Goal: Task Accomplishment & Management: Complete application form

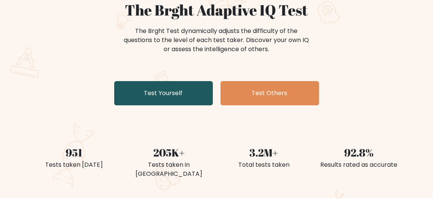
scroll to position [38, 0]
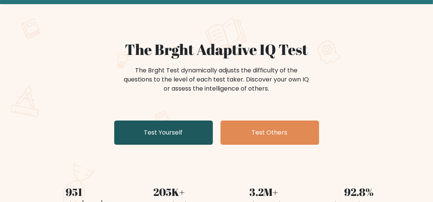
click at [184, 141] on link "Test Yourself" at bounding box center [163, 133] width 99 height 24
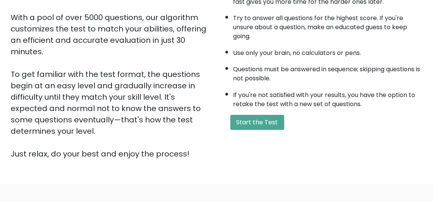
scroll to position [127, 0]
click at [259, 130] on button "Start the Test" at bounding box center [257, 122] width 54 height 15
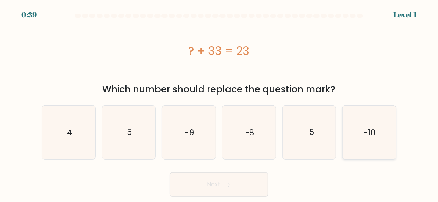
click at [360, 140] on icon "-10" at bounding box center [369, 132] width 53 height 53
click at [220, 103] on input "f. -10" at bounding box center [219, 102] width 0 height 2
radio input "true"
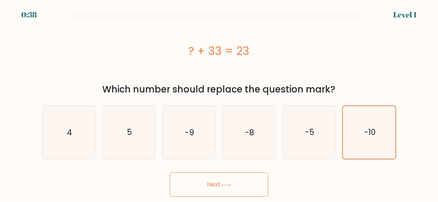
click at [238, 180] on button "Next" at bounding box center [219, 185] width 99 height 24
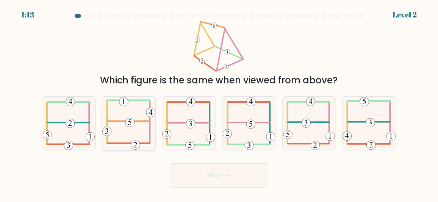
click at [123, 125] on icon at bounding box center [128, 123] width 53 height 53
click at [219, 103] on input "b." at bounding box center [219, 102] width 0 height 2
radio input "true"
click at [248, 179] on button "Next" at bounding box center [219, 175] width 99 height 24
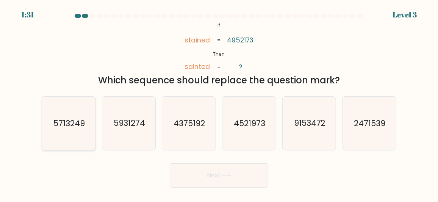
click at [78, 133] on icon "5713249" at bounding box center [68, 123] width 53 height 53
click at [219, 103] on input "a. 5713249" at bounding box center [219, 102] width 0 height 2
radio input "true"
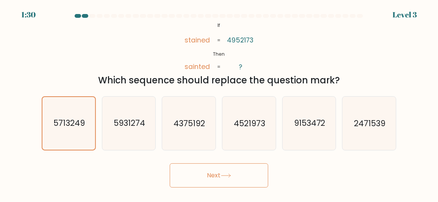
click at [224, 177] on icon at bounding box center [226, 176] width 10 height 4
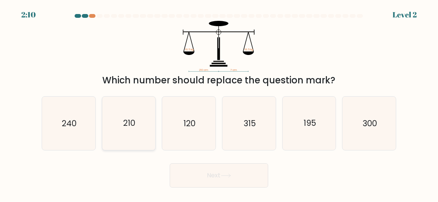
drag, startPoint x: 135, startPoint y: 119, endPoint x: 151, endPoint y: 138, distance: 24.0
click at [135, 120] on text "210" at bounding box center [129, 123] width 12 height 11
click at [219, 103] on input "b. 210" at bounding box center [219, 102] width 0 height 2
radio input "true"
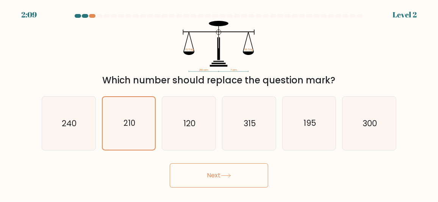
click at [201, 174] on button "Next" at bounding box center [219, 175] width 99 height 24
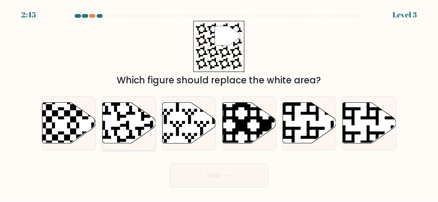
click at [122, 121] on icon at bounding box center [128, 123] width 53 height 41
click at [219, 103] on input "b." at bounding box center [219, 102] width 0 height 2
radio input "true"
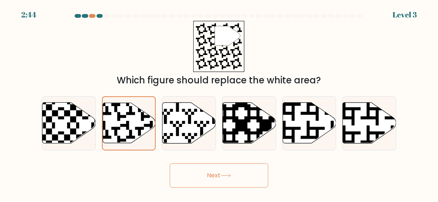
click at [194, 163] on div "Next" at bounding box center [219, 174] width 364 height 28
click at [204, 174] on button "Next" at bounding box center [219, 175] width 99 height 24
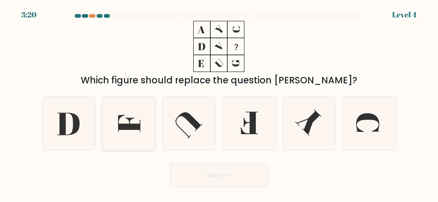
click at [125, 135] on icon at bounding box center [128, 123] width 53 height 53
click at [219, 103] on input "b." at bounding box center [219, 102] width 0 height 2
radio input "true"
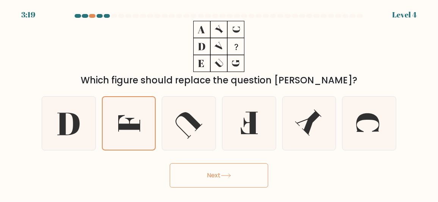
click at [223, 185] on button "Next" at bounding box center [219, 175] width 99 height 24
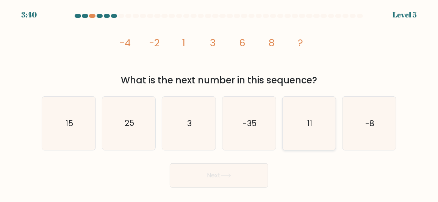
click at [307, 139] on icon "11" at bounding box center [309, 123] width 53 height 53
click at [220, 103] on input "e. 11" at bounding box center [219, 102] width 0 height 2
radio input "true"
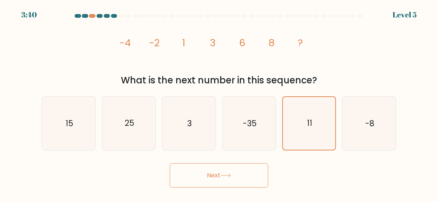
click at [244, 177] on button "Next" at bounding box center [219, 175] width 99 height 24
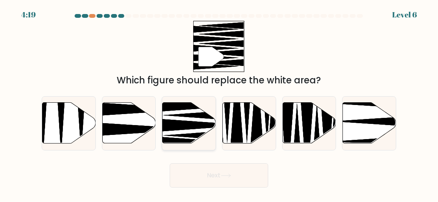
click at [175, 128] on icon at bounding box center [200, 126] width 96 height 14
click at [219, 103] on input "c." at bounding box center [219, 102] width 0 height 2
radio input "true"
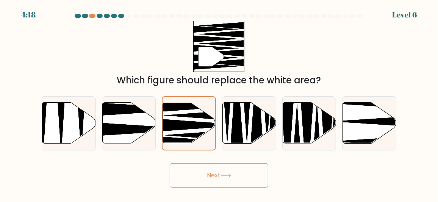
click at [204, 180] on button "Next" at bounding box center [219, 175] width 99 height 24
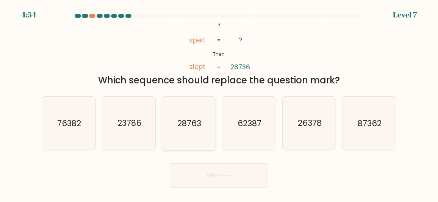
click at [187, 126] on text "28763" at bounding box center [190, 123] width 24 height 11
click at [219, 103] on input "c. 28763" at bounding box center [219, 102] width 0 height 2
radio input "true"
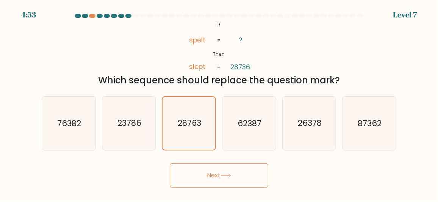
click at [211, 177] on button "Next" at bounding box center [219, 175] width 99 height 24
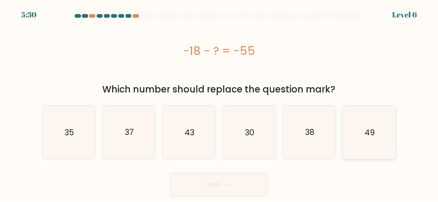
drag, startPoint x: 376, startPoint y: 138, endPoint x: 375, endPoint y: 145, distance: 6.5
click at [376, 139] on icon "49" at bounding box center [369, 132] width 53 height 53
click at [220, 103] on input "f. 49" at bounding box center [219, 102] width 0 height 2
radio input "true"
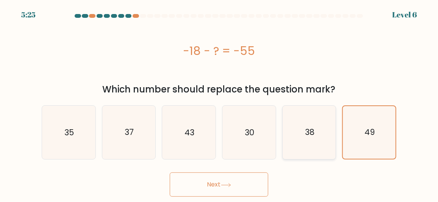
click at [293, 141] on icon "38" at bounding box center [309, 132] width 53 height 53
click at [220, 103] on input "e. 38" at bounding box center [219, 102] width 0 height 2
radio input "true"
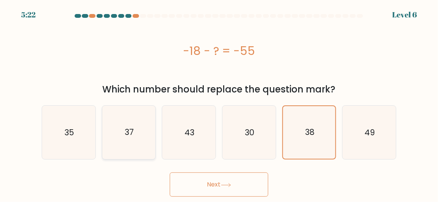
click at [129, 141] on icon "37" at bounding box center [128, 132] width 53 height 53
click at [219, 103] on input "b. 37" at bounding box center [219, 102] width 0 height 2
radio input "true"
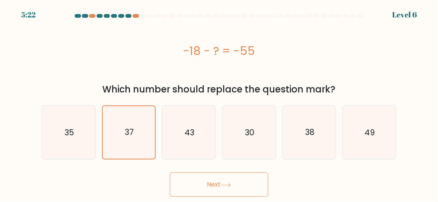
click at [224, 186] on icon at bounding box center [226, 185] width 10 height 4
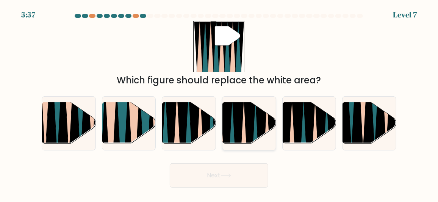
click at [259, 130] on icon at bounding box center [262, 146] width 12 height 107
click at [220, 103] on input "d." at bounding box center [219, 102] width 0 height 2
radio input "true"
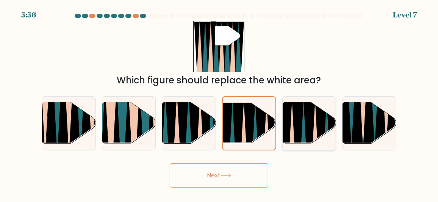
click at [315, 135] on icon at bounding box center [315, 146] width 12 height 107
click at [220, 103] on input "e." at bounding box center [219, 102] width 0 height 2
radio input "true"
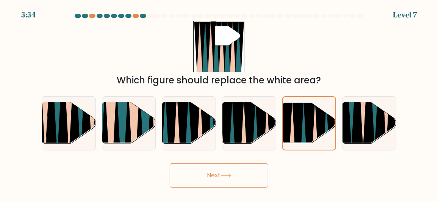
click at [235, 176] on button "Next" at bounding box center [219, 175] width 99 height 24
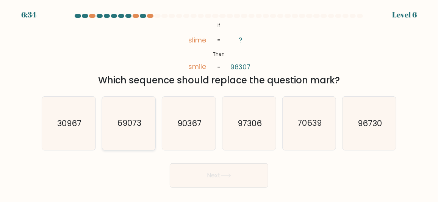
click at [129, 128] on text "69073" at bounding box center [129, 123] width 24 height 11
click at [219, 103] on input "b. 69073" at bounding box center [219, 102] width 0 height 2
radio input "true"
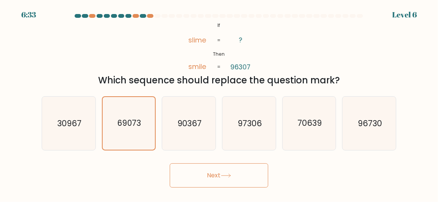
click at [202, 174] on button "Next" at bounding box center [219, 175] width 99 height 24
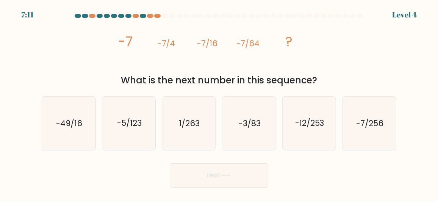
drag, startPoint x: 367, startPoint y: 123, endPoint x: 342, endPoint y: 151, distance: 37.9
click at [368, 123] on text "-7/256" at bounding box center [369, 123] width 27 height 11
click at [220, 103] on input "f. -7/256" at bounding box center [219, 102] width 0 height 2
radio input "true"
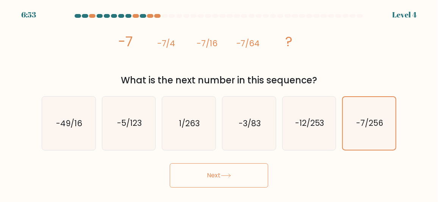
click at [211, 174] on button "Next" at bounding box center [219, 175] width 99 height 24
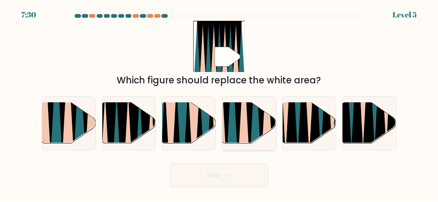
click at [242, 128] on icon at bounding box center [244, 102] width 12 height 107
click at [220, 103] on input "d." at bounding box center [219, 102] width 0 height 2
radio input "true"
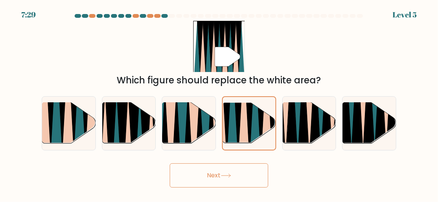
click at [226, 180] on button "Next" at bounding box center [219, 175] width 99 height 24
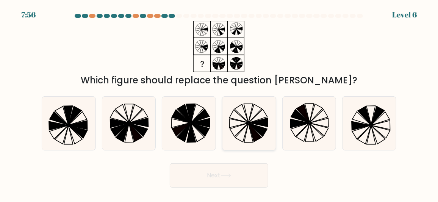
click at [243, 124] on icon at bounding box center [249, 123] width 53 height 53
click at [220, 103] on input "d." at bounding box center [219, 102] width 0 height 2
radio input "true"
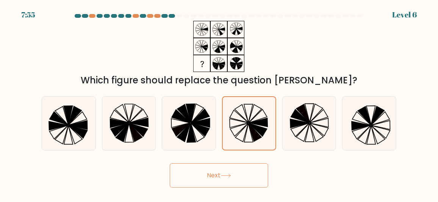
click at [226, 169] on button "Next" at bounding box center [219, 175] width 99 height 24
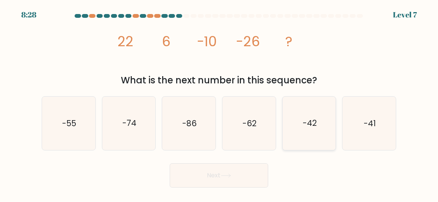
click at [307, 135] on icon "-42" at bounding box center [309, 123] width 53 height 53
click at [220, 103] on input "e. -42" at bounding box center [219, 102] width 0 height 2
radio input "true"
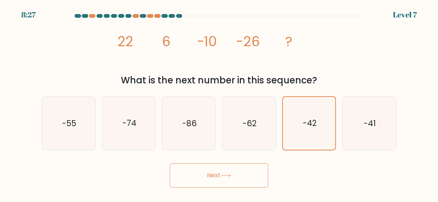
click at [221, 177] on button "Next" at bounding box center [219, 175] width 99 height 24
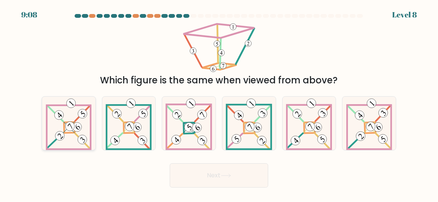
click at [63, 121] on 686 at bounding box center [56, 113] width 16 height 15
click at [219, 103] on input "a." at bounding box center [219, 102] width 0 height 2
radio input "true"
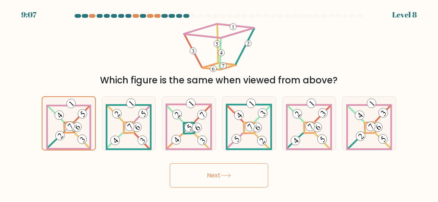
click at [189, 176] on button "Next" at bounding box center [219, 175] width 99 height 24
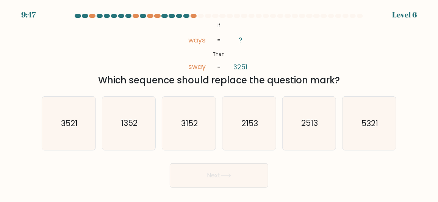
drag, startPoint x: 74, startPoint y: 128, endPoint x: 173, endPoint y: 173, distance: 109.3
click at [74, 128] on text "3521" at bounding box center [69, 123] width 17 height 11
click at [219, 103] on input "a. 3521" at bounding box center [219, 102] width 0 height 2
radio input "true"
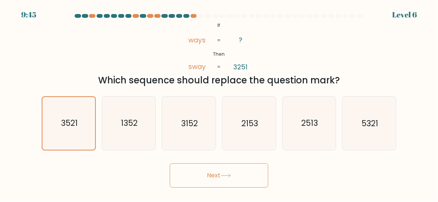
click at [231, 177] on icon at bounding box center [225, 175] width 9 height 3
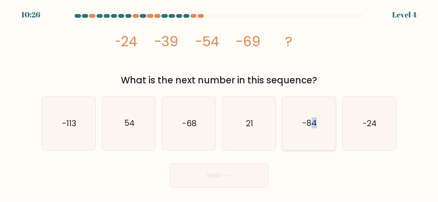
click at [314, 116] on icon "-84" at bounding box center [309, 123] width 53 height 53
click at [311, 140] on icon "-84" at bounding box center [309, 123] width 53 height 53
click at [220, 103] on input "e. -84" at bounding box center [219, 102] width 0 height 2
radio input "true"
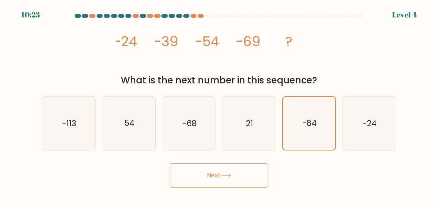
click at [224, 178] on icon at bounding box center [226, 176] width 10 height 4
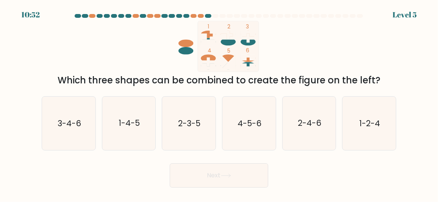
drag, startPoint x: 75, startPoint y: 132, endPoint x: 186, endPoint y: 155, distance: 113.3
click at [76, 132] on icon "3-4-6" at bounding box center [68, 123] width 53 height 53
click at [219, 103] on input "a. 3-4-6" at bounding box center [219, 102] width 0 height 2
radio input "true"
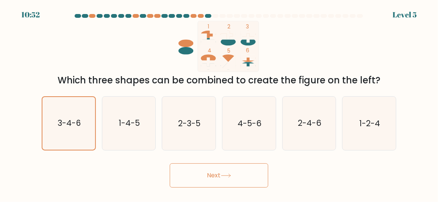
click at [217, 175] on button "Next" at bounding box center [219, 175] width 99 height 24
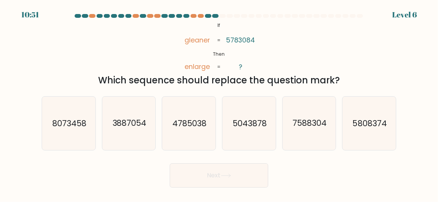
click at [219, 183] on button "Next" at bounding box center [219, 175] width 99 height 24
click at [61, 135] on icon "8073458" at bounding box center [68, 123] width 53 height 53
click at [219, 103] on input "a. 8073458" at bounding box center [219, 102] width 0 height 2
radio input "true"
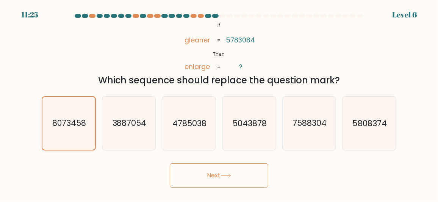
drag, startPoint x: 75, startPoint y: 125, endPoint x: 79, endPoint y: 127, distance: 4.1
click at [76, 125] on text "8073458" at bounding box center [69, 123] width 34 height 11
click at [219, 103] on input "a. 8073458" at bounding box center [219, 102] width 0 height 2
click at [202, 177] on button "Next" at bounding box center [219, 175] width 99 height 24
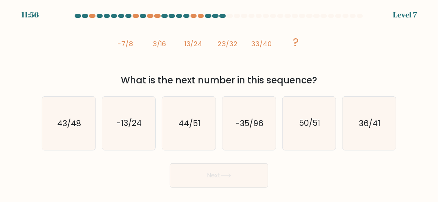
drag, startPoint x: 187, startPoint y: 129, endPoint x: 267, endPoint y: 194, distance: 103.2
click at [188, 129] on text "44/51" at bounding box center [190, 123] width 22 height 11
click at [219, 103] on input "c. 44/51" at bounding box center [219, 102] width 0 height 2
radio input "true"
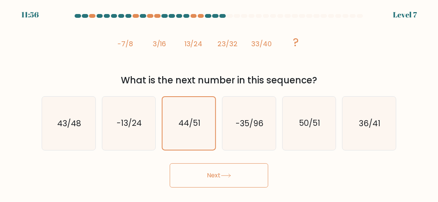
click at [233, 181] on button "Next" at bounding box center [219, 175] width 99 height 24
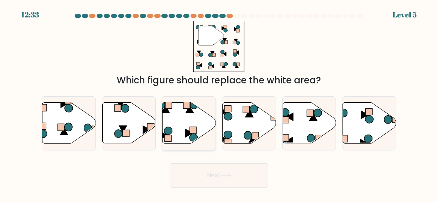
drag, startPoint x: 182, startPoint y: 119, endPoint x: 205, endPoint y: 149, distance: 37.8
click at [182, 119] on icon at bounding box center [189, 123] width 53 height 41
click at [219, 103] on input "c." at bounding box center [219, 102] width 0 height 2
radio input "true"
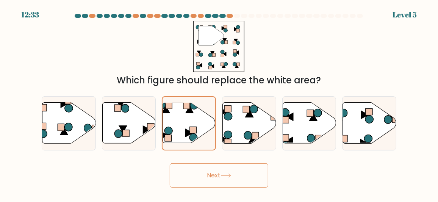
click at [218, 170] on button "Next" at bounding box center [219, 175] width 99 height 24
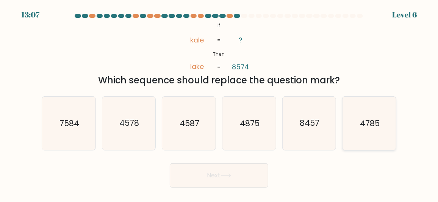
drag, startPoint x: 363, startPoint y: 122, endPoint x: 359, endPoint y: 130, distance: 8.8
click at [364, 122] on text "4785" at bounding box center [370, 123] width 20 height 11
click at [220, 103] on input "f. 4785" at bounding box center [219, 102] width 0 height 2
radio input "true"
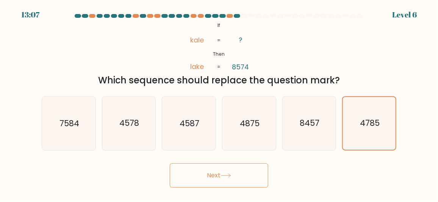
click at [215, 176] on button "Next" at bounding box center [219, 175] width 99 height 24
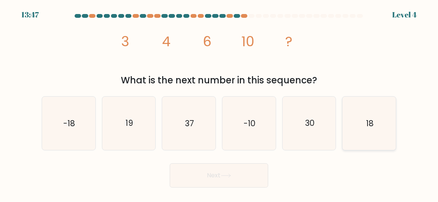
click at [365, 119] on icon "18" at bounding box center [369, 123] width 53 height 53
click at [220, 103] on input "f. 18" at bounding box center [219, 102] width 0 height 2
radio input "true"
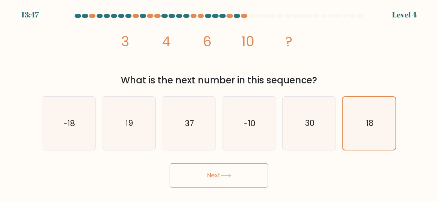
click at [227, 174] on button "Next" at bounding box center [219, 175] width 99 height 24
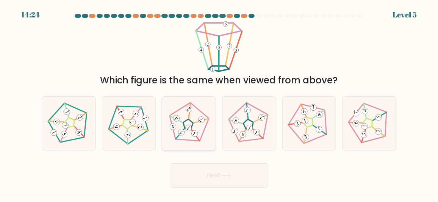
click at [174, 131] on icon at bounding box center [189, 123] width 43 height 43
click at [219, 103] on input "c." at bounding box center [219, 102] width 0 height 2
radio input "true"
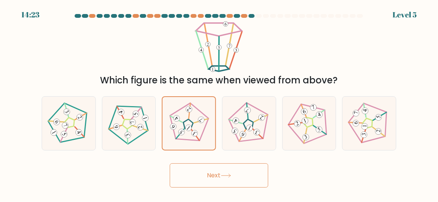
click at [210, 176] on button "Next" at bounding box center [219, 175] width 99 height 24
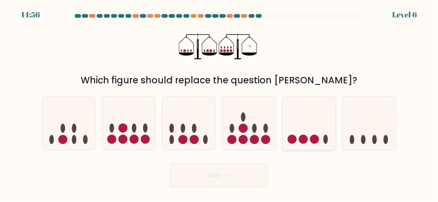
click at [300, 134] on icon at bounding box center [309, 123] width 53 height 44
click at [220, 103] on input "e." at bounding box center [219, 102] width 0 height 2
radio input "true"
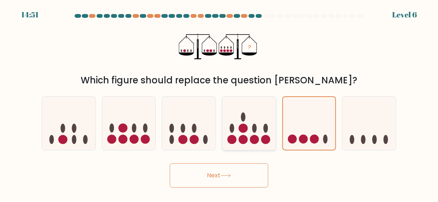
click at [232, 135] on icon at bounding box center [249, 123] width 53 height 44
click at [220, 103] on input "d." at bounding box center [219, 102] width 0 height 2
radio input "true"
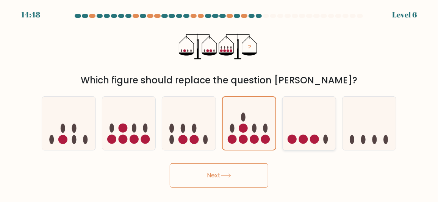
click at [315, 138] on circle at bounding box center [314, 139] width 9 height 9
click at [220, 103] on input "e." at bounding box center [219, 102] width 0 height 2
radio input "true"
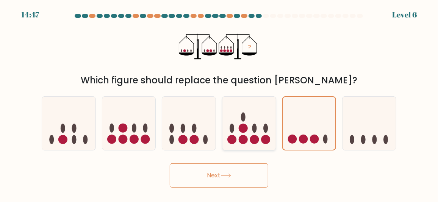
click at [258, 141] on circle at bounding box center [254, 139] width 9 height 9
click at [220, 103] on input "d." at bounding box center [219, 102] width 0 height 2
radio input "true"
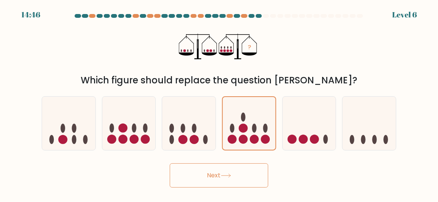
click at [238, 173] on button "Next" at bounding box center [219, 175] width 99 height 24
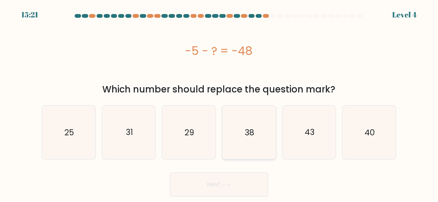
click at [253, 142] on icon "38" at bounding box center [249, 132] width 53 height 53
click at [220, 103] on input "d. 38" at bounding box center [219, 102] width 0 height 2
radio input "true"
drag, startPoint x: 320, startPoint y: 141, endPoint x: 259, endPoint y: 174, distance: 69.2
click at [320, 140] on icon "43" at bounding box center [309, 132] width 53 height 53
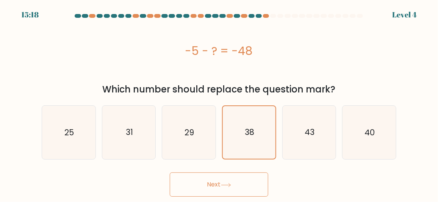
click at [220, 103] on input "e. 43" at bounding box center [219, 102] width 0 height 2
radio input "true"
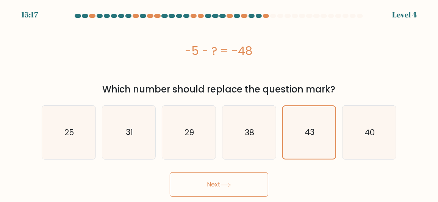
click at [224, 182] on button "Next" at bounding box center [219, 185] width 99 height 24
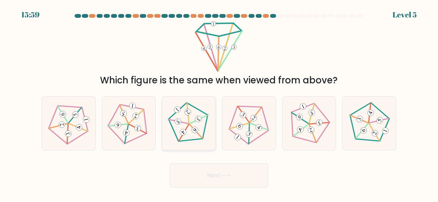
click at [185, 121] on icon at bounding box center [189, 123] width 43 height 43
click at [219, 103] on input "c." at bounding box center [219, 102] width 0 height 2
radio input "true"
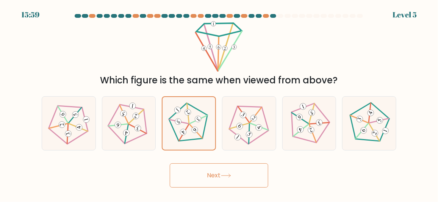
click at [205, 175] on button "Next" at bounding box center [219, 175] width 99 height 24
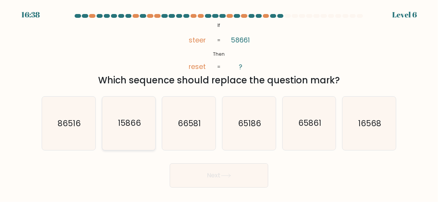
click at [133, 130] on icon "15866" at bounding box center [128, 123] width 53 height 53
click at [219, 103] on input "b. 15866" at bounding box center [219, 102] width 0 height 2
radio input "true"
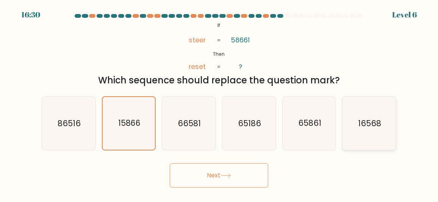
click at [371, 123] on text "16568" at bounding box center [370, 123] width 23 height 11
click at [220, 103] on input "f. 16568" at bounding box center [219, 102] width 0 height 2
radio input "true"
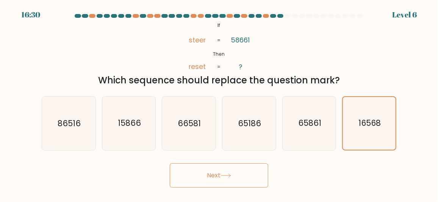
click at [235, 173] on button "Next" at bounding box center [219, 175] width 99 height 24
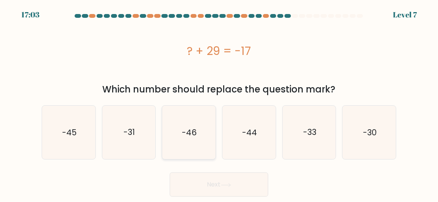
click at [182, 140] on icon "-46" at bounding box center [188, 132] width 53 height 53
click at [219, 103] on input "c. -46" at bounding box center [219, 102] width 0 height 2
radio input "true"
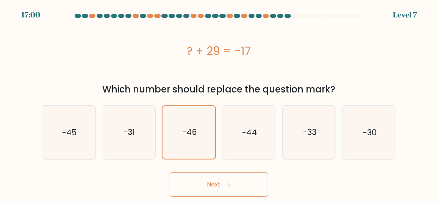
click at [225, 190] on button "Next" at bounding box center [219, 185] width 99 height 24
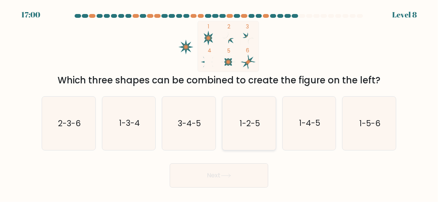
click at [247, 126] on text "1-2-5" at bounding box center [250, 123] width 20 height 11
click at [220, 103] on input "d. 1-2-5" at bounding box center [219, 102] width 0 height 2
radio input "true"
click at [233, 181] on button "Next" at bounding box center [219, 175] width 99 height 24
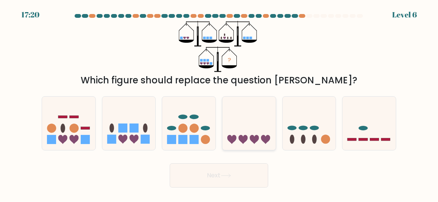
click at [253, 120] on icon at bounding box center [249, 123] width 53 height 44
click at [220, 103] on input "d." at bounding box center [219, 102] width 0 height 2
radio input "true"
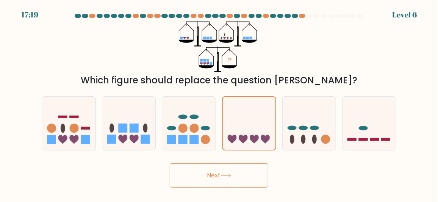
click at [229, 178] on icon at bounding box center [226, 176] width 10 height 4
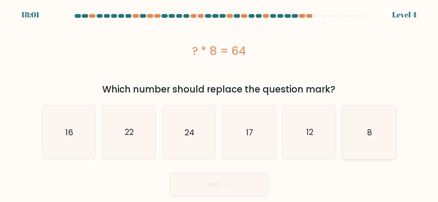
click at [367, 132] on icon "8" at bounding box center [369, 132] width 53 height 53
click at [220, 103] on input "f. 8" at bounding box center [219, 102] width 0 height 2
radio input "true"
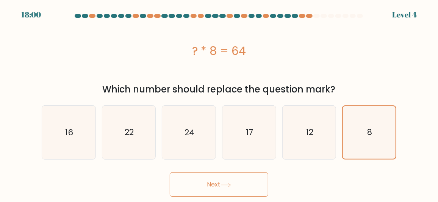
click at [215, 187] on button "Next" at bounding box center [219, 185] width 99 height 24
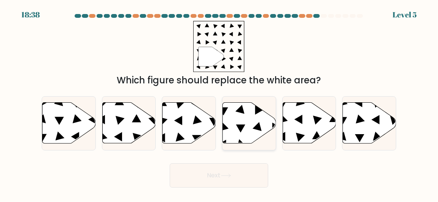
drag, startPoint x: 240, startPoint y: 123, endPoint x: 246, endPoint y: 136, distance: 13.7
click at [240, 124] on icon at bounding box center [249, 123] width 53 height 41
click at [220, 103] on input "d." at bounding box center [219, 102] width 0 height 2
radio input "true"
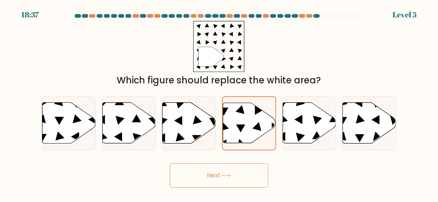
click at [238, 174] on button "Next" at bounding box center [219, 175] width 99 height 24
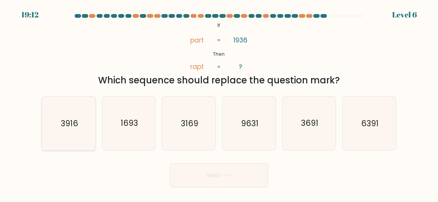
click at [77, 135] on icon "3916" at bounding box center [68, 123] width 53 height 53
click at [219, 103] on input "a. 3916" at bounding box center [219, 102] width 0 height 2
radio input "true"
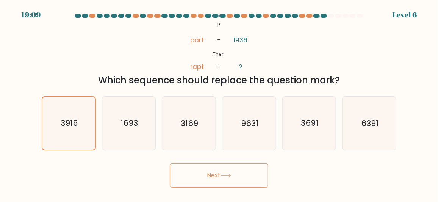
click at [224, 178] on icon at bounding box center [226, 176] width 10 height 4
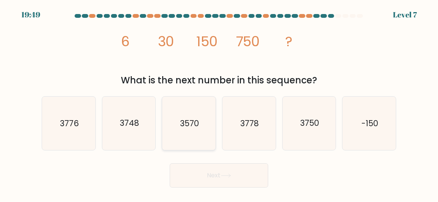
click at [187, 121] on text "3570" at bounding box center [189, 123] width 19 height 11
click at [219, 103] on input "c. 3570" at bounding box center [219, 102] width 0 height 2
radio input "true"
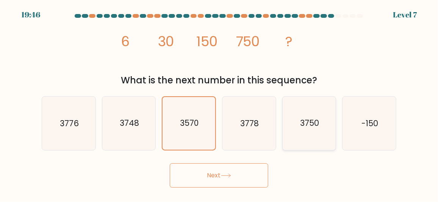
click at [291, 124] on icon "3750" at bounding box center [309, 123] width 53 height 53
click at [220, 103] on input "e. 3750" at bounding box center [219, 102] width 0 height 2
radio input "true"
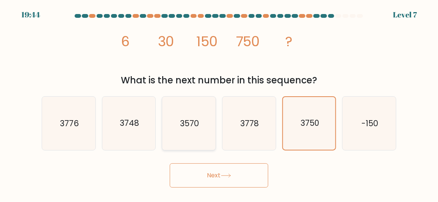
click at [201, 133] on icon "3570" at bounding box center [188, 123] width 53 height 53
click at [219, 103] on input "c. 3570" at bounding box center [219, 102] width 0 height 2
radio input "true"
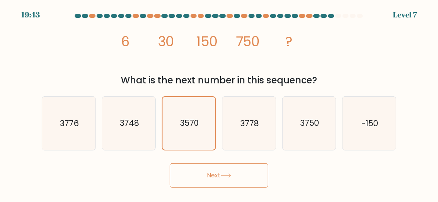
click at [214, 167] on button "Next" at bounding box center [219, 175] width 99 height 24
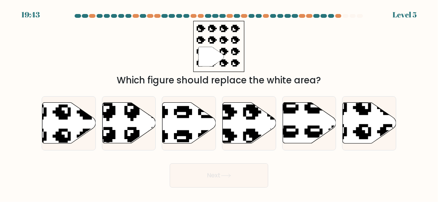
click at [224, 178] on icon at bounding box center [226, 176] width 10 height 4
click at [60, 123] on icon at bounding box center [68, 123] width 53 height 41
click at [219, 103] on input "a." at bounding box center [219, 102] width 0 height 2
radio input "true"
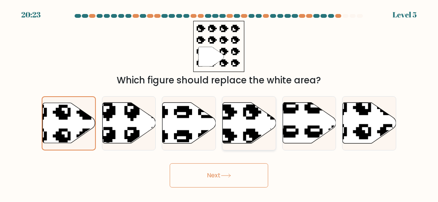
click at [236, 118] on icon at bounding box center [249, 123] width 53 height 41
click at [220, 103] on input "d." at bounding box center [219, 102] width 0 height 2
radio input "true"
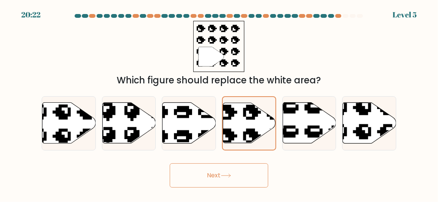
click at [209, 184] on button "Next" at bounding box center [219, 175] width 99 height 24
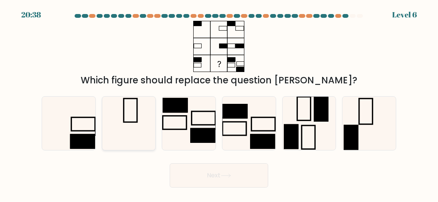
drag, startPoint x: 142, startPoint y: 123, endPoint x: 153, endPoint y: 133, distance: 15.3
click at [142, 123] on icon at bounding box center [128, 123] width 53 height 53
click at [219, 103] on input "b." at bounding box center [219, 102] width 0 height 2
radio input "true"
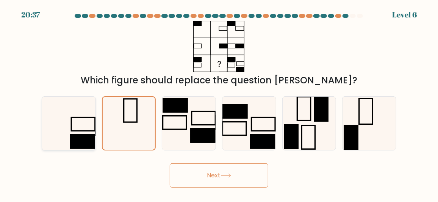
drag, startPoint x: 69, startPoint y: 138, endPoint x: 77, endPoint y: 140, distance: 8.0
click at [70, 137] on icon at bounding box center [68, 123] width 53 height 53
click at [219, 103] on input "a." at bounding box center [219, 102] width 0 height 2
radio input "true"
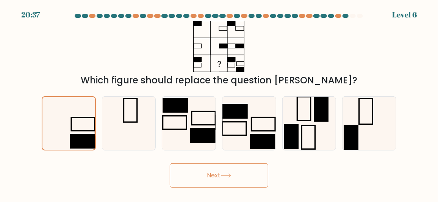
click at [195, 182] on button "Next" at bounding box center [219, 175] width 99 height 24
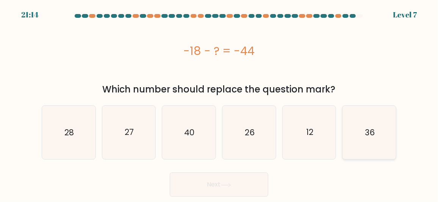
click at [376, 142] on icon "36" at bounding box center [369, 132] width 53 height 53
click at [220, 103] on input "f. 36" at bounding box center [219, 102] width 0 height 2
radio input "true"
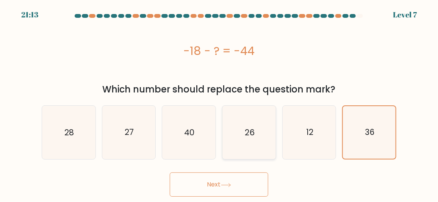
click at [251, 135] on text "26" at bounding box center [250, 132] width 10 height 11
click at [220, 103] on input "d. 26" at bounding box center [219, 102] width 0 height 2
radio input "true"
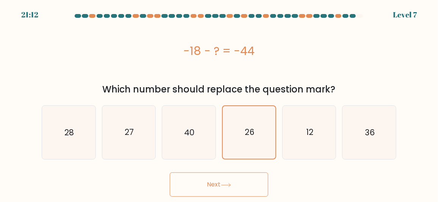
click at [231, 187] on icon at bounding box center [226, 185] width 10 height 4
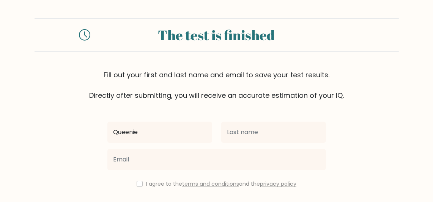
type input "Queenie"
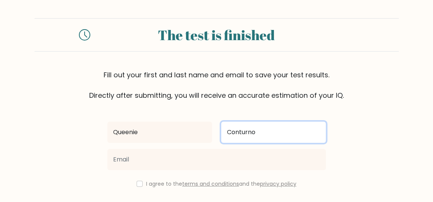
type input "Conturno"
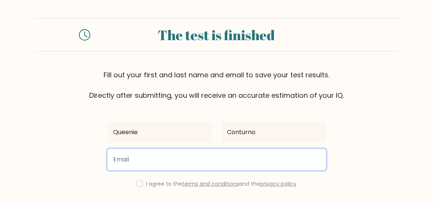
click at [204, 163] on input "email" at bounding box center [216, 159] width 218 height 21
type input "eineeuqkylsi@gmail.com"
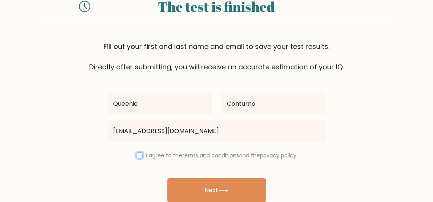
scroll to position [38, 0]
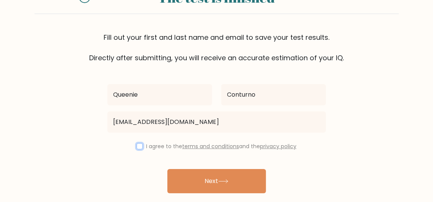
click at [136, 149] on input "checkbox" at bounding box center [139, 146] width 6 height 6
checkbox input "true"
click at [187, 182] on button "Next" at bounding box center [216, 181] width 99 height 24
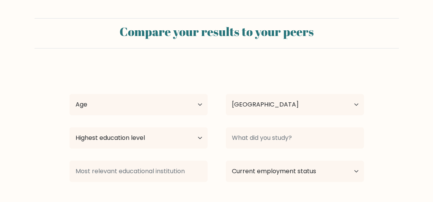
select select "PH"
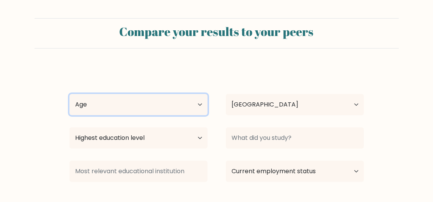
click at [183, 111] on select "Age Under [DEMOGRAPHIC_DATA] [DEMOGRAPHIC_DATA] [DEMOGRAPHIC_DATA] [DEMOGRAPHIC…" at bounding box center [138, 104] width 138 height 21
click at [69, 99] on select "Age Under [DEMOGRAPHIC_DATA] [DEMOGRAPHIC_DATA] [DEMOGRAPHIC_DATA] [DEMOGRAPHIC…" at bounding box center [138, 104] width 138 height 21
click at [135, 102] on select "Age Under [DEMOGRAPHIC_DATA] [DEMOGRAPHIC_DATA] [DEMOGRAPHIC_DATA] [DEMOGRAPHIC…" at bounding box center [138, 104] width 138 height 21
select select "18_24"
click at [69, 99] on select "Age Under [DEMOGRAPHIC_DATA] [DEMOGRAPHIC_DATA] [DEMOGRAPHIC_DATA] [DEMOGRAPHIC…" at bounding box center [138, 104] width 138 height 21
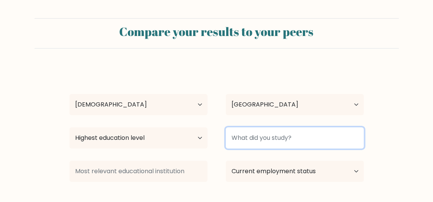
click at [257, 142] on input at bounding box center [295, 137] width 138 height 21
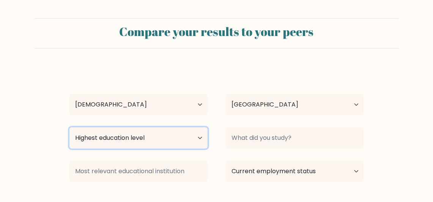
click at [158, 144] on select "Highest education level No schooling Primary Lower Secondary Upper Secondary Oc…" at bounding box center [138, 137] width 138 height 21
select select "bachelors_degree"
click at [69, 135] on select "Highest education level No schooling Primary Lower Secondary Upper Secondary Oc…" at bounding box center [138, 137] width 138 height 21
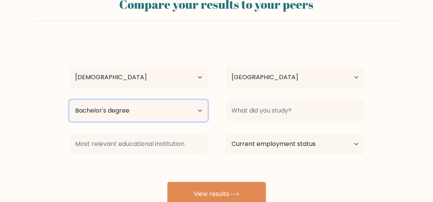
scroll to position [38, 0]
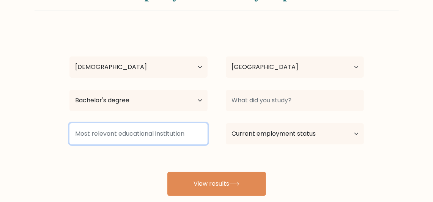
click at [129, 144] on input at bounding box center [138, 133] width 138 height 21
click at [130, 144] on input at bounding box center [138, 133] width 138 height 21
drag, startPoint x: 183, startPoint y: 146, endPoint x: 215, endPoint y: 145, distance: 31.5
click at [184, 144] on input at bounding box center [138, 133] width 138 height 21
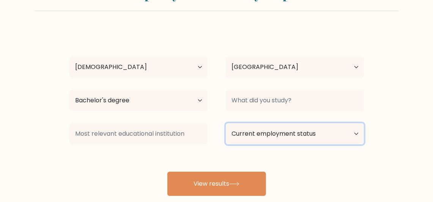
click at [257, 144] on select "Current employment status Employed Student Retired Other / prefer not to answer" at bounding box center [295, 133] width 138 height 21
select select "other"
click at [226, 132] on select "Current employment status Employed Student Retired Other / prefer not to answer" at bounding box center [295, 133] width 138 height 21
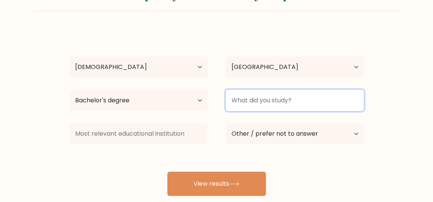
click at [265, 111] on input at bounding box center [295, 100] width 138 height 21
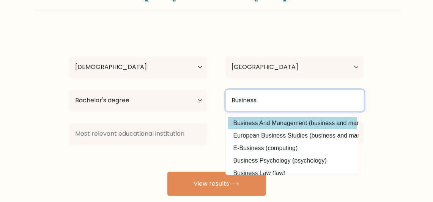
scroll to position [0, 0]
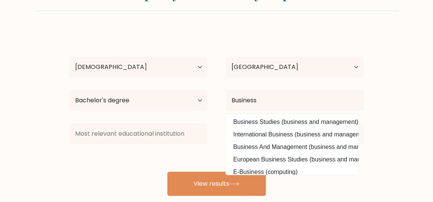
click at [293, 128] on option "Business Studies (business and management)" at bounding box center [291, 122] width 129 height 12
type input "Business Studies"
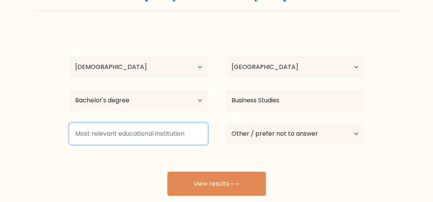
click at [173, 144] on input at bounding box center [138, 133] width 138 height 21
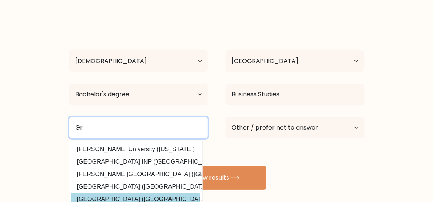
scroll to position [75, 0]
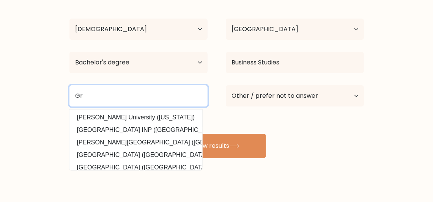
type input "G"
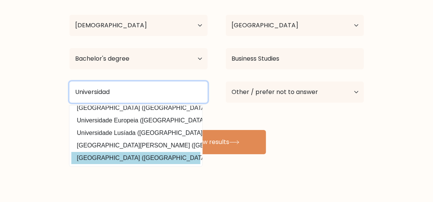
scroll to position [85, 0]
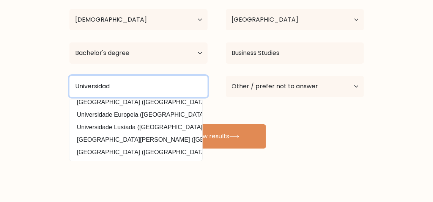
type input "Universidad"
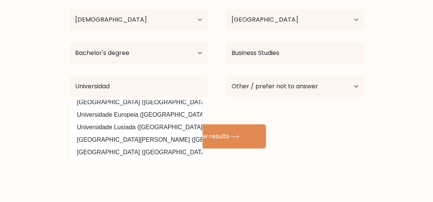
click at [331, 149] on div "Queenie Conturno Age Under [DEMOGRAPHIC_DATA] [DEMOGRAPHIC_DATA] [DEMOGRAPHIC_D…" at bounding box center [216, 65] width 303 height 167
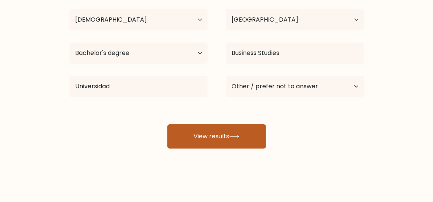
click at [256, 149] on button "View results" at bounding box center [216, 136] width 99 height 24
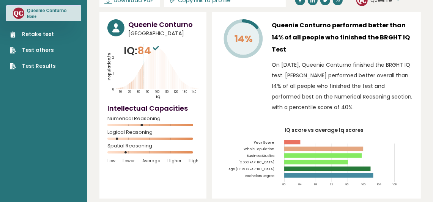
scroll to position [38, 0]
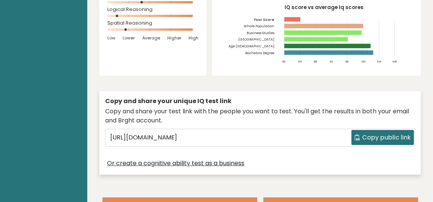
scroll to position [189, 0]
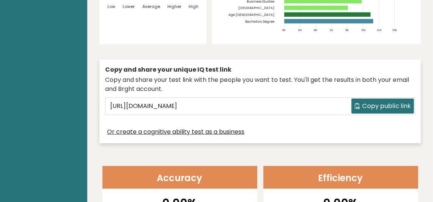
click at [383, 111] on span "Copy public link" at bounding box center [386, 106] width 49 height 9
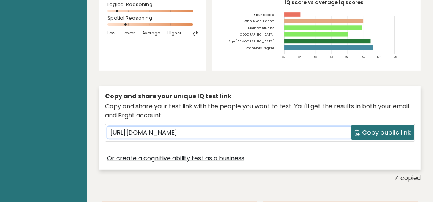
scroll to position [151, 0]
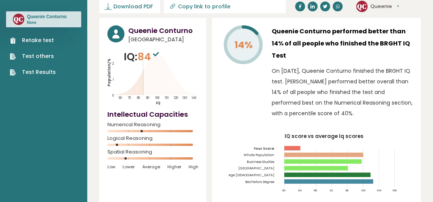
scroll to position [0, 0]
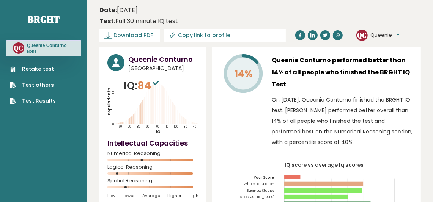
click at [20, 73] on link "Retake test" at bounding box center [33, 69] width 46 height 8
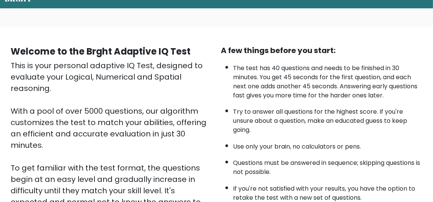
scroll to position [151, 0]
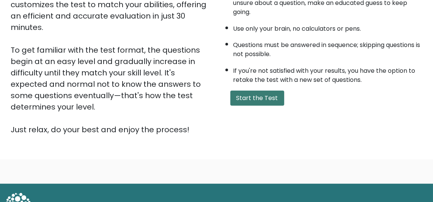
click at [272, 106] on button "Start the Test" at bounding box center [257, 98] width 54 height 15
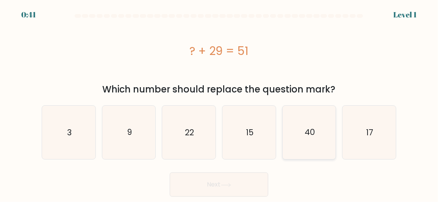
click at [309, 140] on icon "40" at bounding box center [309, 132] width 53 height 53
click at [220, 103] on input "e. 40" at bounding box center [219, 102] width 0 height 2
radio input "true"
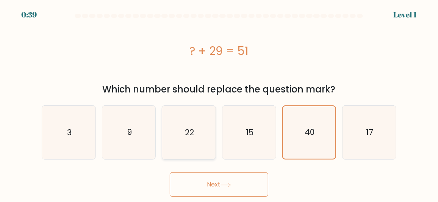
drag, startPoint x: 192, startPoint y: 143, endPoint x: 196, endPoint y: 155, distance: 12.8
click at [192, 144] on icon "22" at bounding box center [188, 132] width 53 height 53
click at [219, 103] on input "c. 22" at bounding box center [219, 102] width 0 height 2
radio input "true"
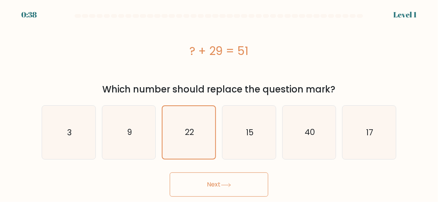
click at [210, 189] on button "Next" at bounding box center [219, 185] width 99 height 24
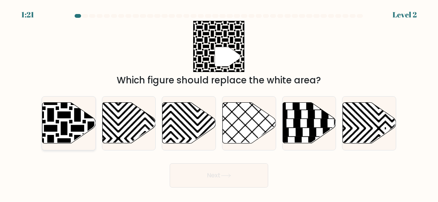
click at [60, 118] on icon at bounding box center [51, 102] width 108 height 108
click at [219, 103] on input "a." at bounding box center [219, 102] width 0 height 2
radio input "true"
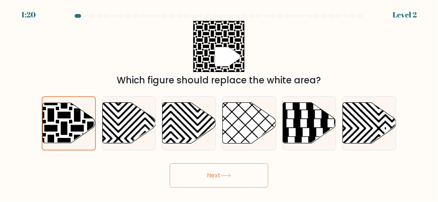
click at [209, 177] on button "Next" at bounding box center [219, 175] width 99 height 24
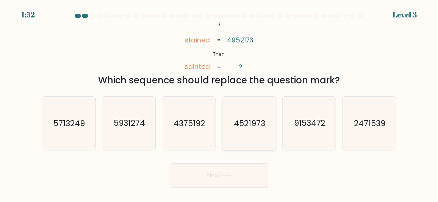
click at [254, 127] on text "4521973" at bounding box center [249, 123] width 31 height 11
click at [220, 103] on input "d. 4521973" at bounding box center [219, 102] width 0 height 2
radio input "true"
click at [251, 180] on button "Next" at bounding box center [219, 175] width 99 height 24
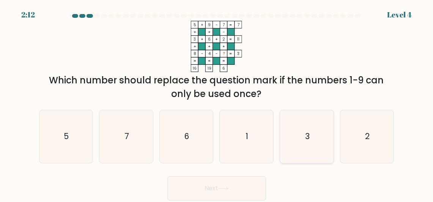
click at [298, 142] on icon "3" at bounding box center [306, 136] width 53 height 53
click at [217, 103] on input "e. 3" at bounding box center [216, 102] width 0 height 2
radio input "true"
click at [221, 188] on button "Next" at bounding box center [216, 188] width 99 height 24
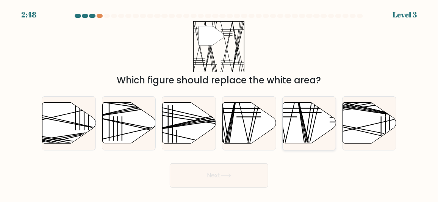
click at [295, 123] on icon at bounding box center [309, 123] width 53 height 41
click at [220, 103] on input "e." at bounding box center [219, 102] width 0 height 2
radio input "true"
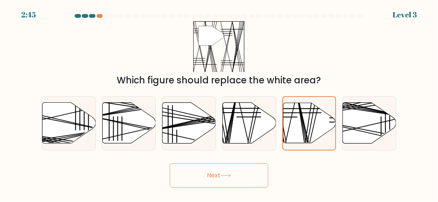
click at [213, 176] on button "Next" at bounding box center [219, 175] width 99 height 24
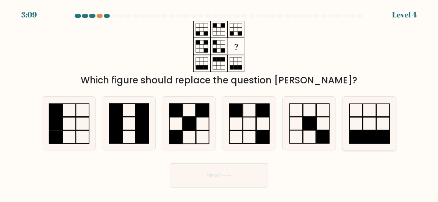
click at [370, 130] on rect at bounding box center [369, 123] width 13 height 13
click at [220, 103] on input "f." at bounding box center [219, 102] width 0 height 2
radio input "true"
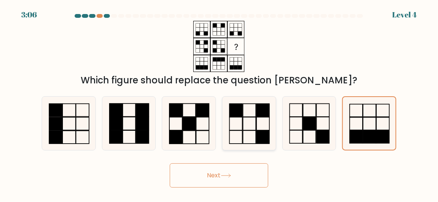
click at [239, 128] on icon at bounding box center [249, 123] width 53 height 53
click at [220, 103] on input "d." at bounding box center [219, 102] width 0 height 2
radio input "true"
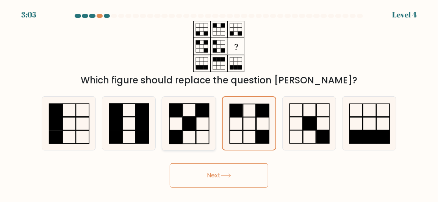
click at [190, 129] on rect at bounding box center [189, 123] width 13 height 13
click at [219, 103] on input "c." at bounding box center [219, 102] width 0 height 2
radio input "true"
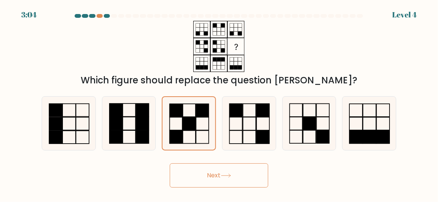
click at [213, 179] on button "Next" at bounding box center [219, 175] width 99 height 24
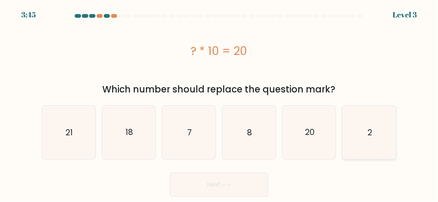
click at [361, 149] on icon "2" at bounding box center [369, 132] width 53 height 53
click at [220, 103] on input "f. 2" at bounding box center [219, 102] width 0 height 2
radio input "true"
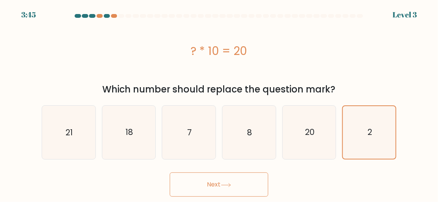
click at [237, 187] on button "Next" at bounding box center [219, 185] width 99 height 24
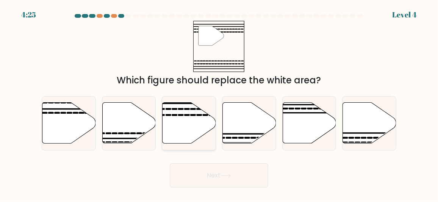
click at [176, 131] on icon at bounding box center [189, 123] width 53 height 41
click at [219, 103] on input "c." at bounding box center [219, 102] width 0 height 2
radio input "true"
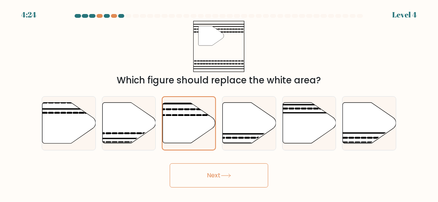
click at [205, 182] on button "Next" at bounding box center [219, 175] width 99 height 24
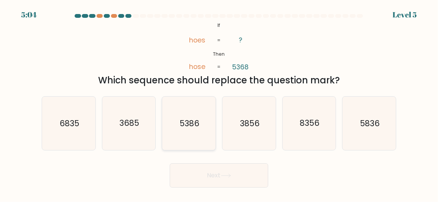
click at [205, 116] on icon "5386" at bounding box center [188, 123] width 53 height 53
click at [219, 103] on input "c. 5386" at bounding box center [219, 102] width 0 height 2
radio input "true"
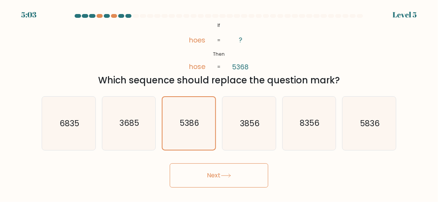
click at [219, 179] on button "Next" at bounding box center [219, 175] width 99 height 24
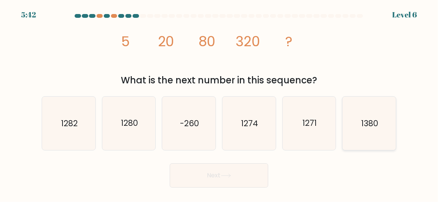
click at [383, 134] on icon "1380" at bounding box center [369, 123] width 53 height 53
click at [220, 103] on input "f. 1380" at bounding box center [219, 102] width 0 height 2
radio input "true"
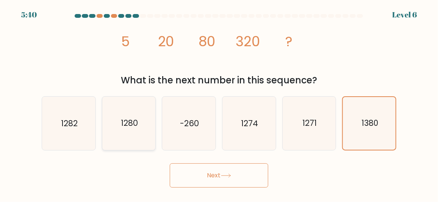
click at [138, 143] on icon "1280" at bounding box center [128, 123] width 53 height 53
click at [219, 103] on input "b. 1280" at bounding box center [219, 102] width 0 height 2
radio input "true"
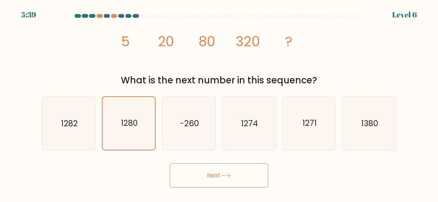
click at [191, 171] on button "Next" at bounding box center [219, 175] width 99 height 24
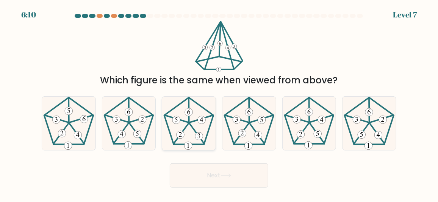
drag, startPoint x: 187, startPoint y: 130, endPoint x: 188, endPoint y: 136, distance: 6.2
click at [187, 130] on icon at bounding box center [188, 123] width 53 height 53
click at [219, 103] on input "c." at bounding box center [219, 102] width 0 height 2
radio input "true"
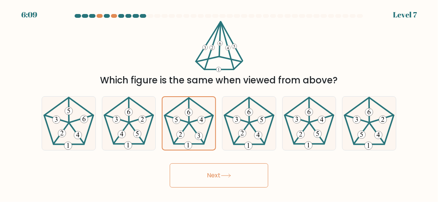
click at [200, 169] on button "Next" at bounding box center [219, 175] width 99 height 24
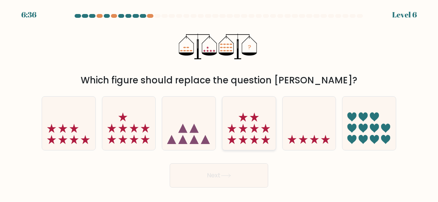
click at [254, 129] on icon at bounding box center [254, 128] width 9 height 9
click at [220, 103] on input "d." at bounding box center [219, 102] width 0 height 2
radio input "true"
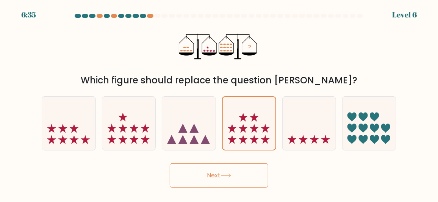
click at [234, 179] on button "Next" at bounding box center [219, 175] width 99 height 24
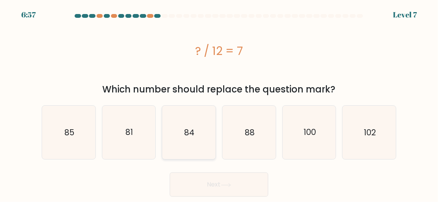
drag, startPoint x: 188, startPoint y: 137, endPoint x: 202, endPoint y: 166, distance: 32.9
click at [188, 137] on text "84" at bounding box center [190, 132] width 10 height 11
click at [219, 103] on input "c. 84" at bounding box center [219, 102] width 0 height 2
radio input "true"
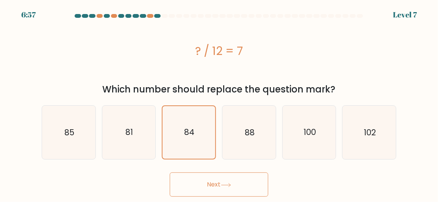
click at [209, 185] on button "Next" at bounding box center [219, 185] width 99 height 24
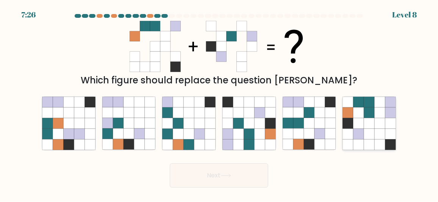
click at [370, 122] on icon at bounding box center [369, 123] width 11 height 11
click at [220, 103] on input "f." at bounding box center [219, 102] width 0 height 2
radio input "true"
click at [203, 181] on button "Next" at bounding box center [219, 175] width 99 height 24
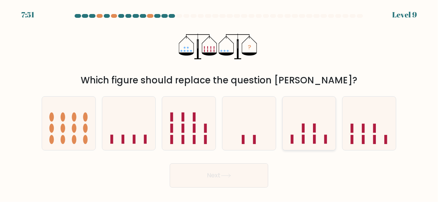
click at [315, 137] on rect at bounding box center [314, 139] width 3 height 9
click at [220, 103] on input "e." at bounding box center [219, 102] width 0 height 2
radio input "true"
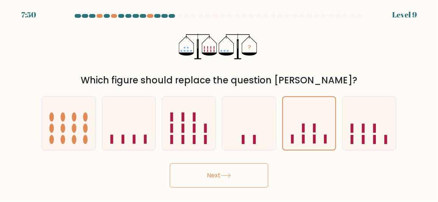
click at [240, 173] on button "Next" at bounding box center [219, 175] width 99 height 24
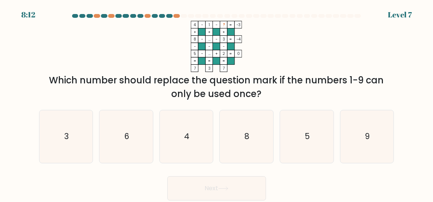
click at [153, 140] on div "b. 6" at bounding box center [126, 136] width 60 height 53
click at [141, 138] on icon "6" at bounding box center [126, 136] width 53 height 53
click at [216, 103] on input "b. 6" at bounding box center [216, 102] width 0 height 2
radio input "true"
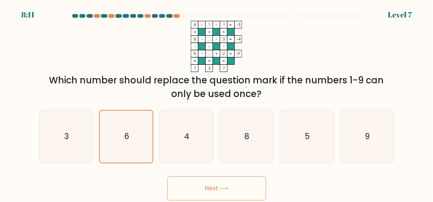
click at [188, 188] on button "Next" at bounding box center [216, 188] width 99 height 24
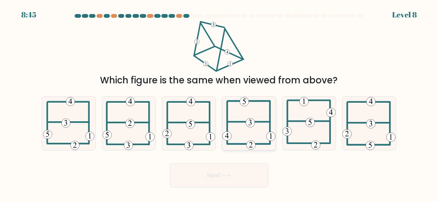
click at [260, 114] on icon at bounding box center [249, 123] width 53 height 53
click at [220, 103] on input "d." at bounding box center [219, 102] width 0 height 2
radio input "true"
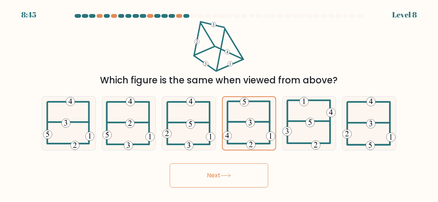
click at [246, 185] on button "Next" at bounding box center [219, 175] width 99 height 24
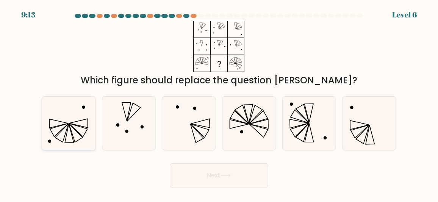
drag, startPoint x: 85, startPoint y: 134, endPoint x: 115, endPoint y: 146, distance: 31.3
click at [85, 134] on icon at bounding box center [68, 123] width 53 height 53
click at [219, 103] on input "a." at bounding box center [219, 102] width 0 height 2
radio input "true"
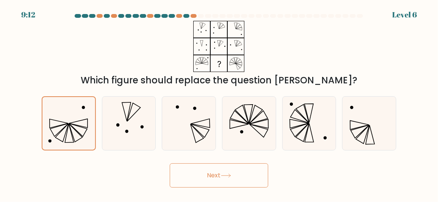
click at [183, 175] on button "Next" at bounding box center [219, 175] width 99 height 24
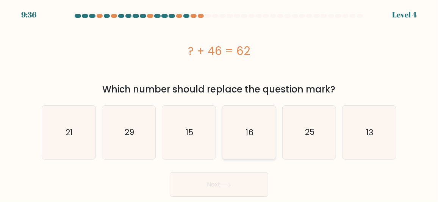
click at [244, 137] on icon "16" at bounding box center [249, 132] width 53 height 53
click at [220, 103] on input "d. 16" at bounding box center [219, 102] width 0 height 2
radio input "true"
click at [235, 187] on button "Next" at bounding box center [219, 185] width 99 height 24
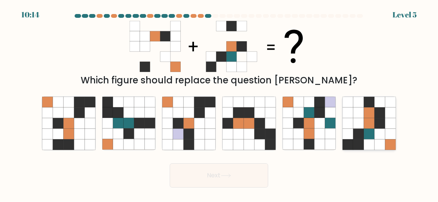
click at [366, 139] on icon at bounding box center [369, 134] width 11 height 11
click at [220, 103] on input "f." at bounding box center [219, 102] width 0 height 2
radio input "true"
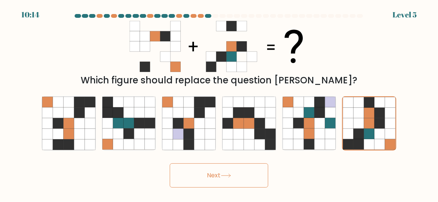
click at [220, 179] on button "Next" at bounding box center [219, 175] width 99 height 24
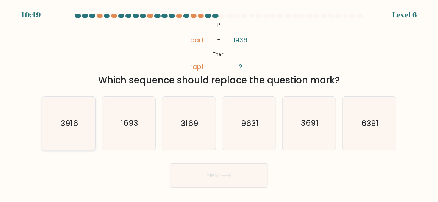
click at [45, 129] on icon "3916" at bounding box center [68, 123] width 53 height 53
click at [219, 103] on input "a. 3916" at bounding box center [219, 102] width 0 height 2
radio input "true"
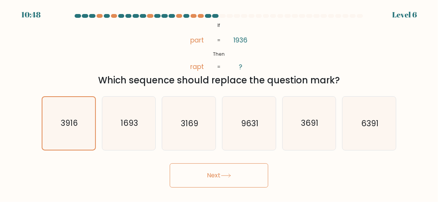
click at [182, 179] on button "Next" at bounding box center [219, 175] width 99 height 24
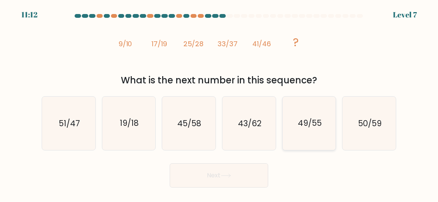
click at [301, 136] on icon "49/55" at bounding box center [309, 123] width 53 height 53
click at [220, 103] on input "e. 49/55" at bounding box center [219, 102] width 0 height 2
radio input "true"
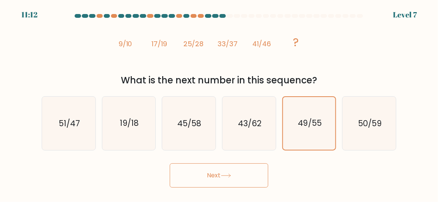
click at [237, 174] on button "Next" at bounding box center [219, 175] width 99 height 24
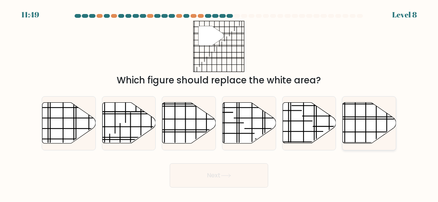
click at [372, 124] on icon at bounding box center [369, 123] width 53 height 41
click at [220, 103] on input "f." at bounding box center [219, 102] width 0 height 2
radio input "true"
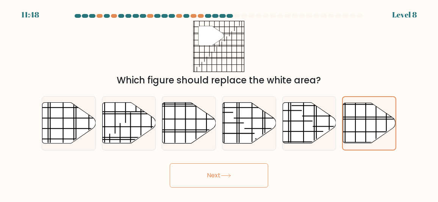
click at [226, 174] on button "Next" at bounding box center [219, 175] width 99 height 24
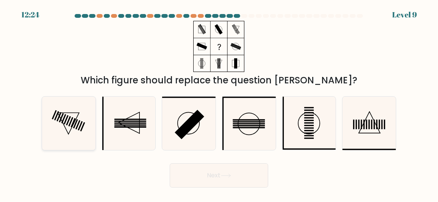
click at [74, 123] on icon at bounding box center [68, 123] width 21 height 21
click at [219, 103] on input "a." at bounding box center [219, 102] width 0 height 2
radio input "true"
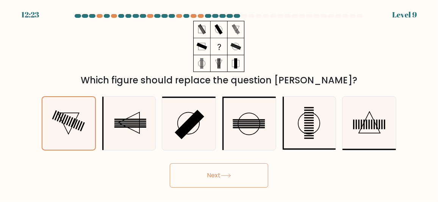
click at [199, 175] on button "Next" at bounding box center [219, 175] width 99 height 24
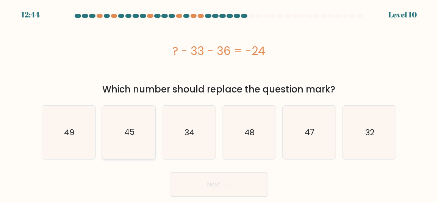
click at [120, 135] on icon "45" at bounding box center [128, 132] width 53 height 53
click at [219, 103] on input "b. 45" at bounding box center [219, 102] width 0 height 2
radio input "true"
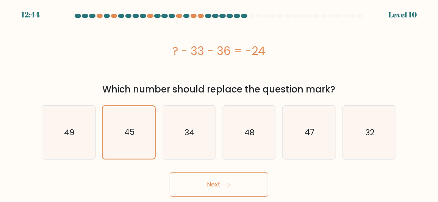
click at [177, 185] on button "Next" at bounding box center [219, 185] width 99 height 24
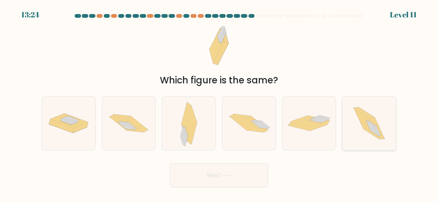
click at [380, 129] on icon at bounding box center [377, 129] width 15 height 22
click at [220, 103] on input "f." at bounding box center [219, 102] width 0 height 2
radio input "true"
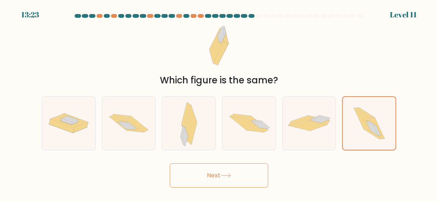
click at [229, 180] on button "Next" at bounding box center [219, 175] width 99 height 24
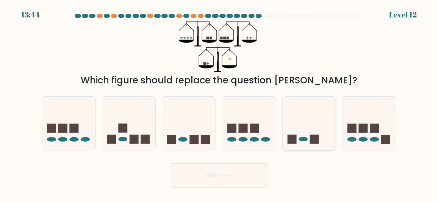
drag, startPoint x: 298, startPoint y: 132, endPoint x: 293, endPoint y: 137, distance: 7.2
click at [298, 132] on icon at bounding box center [309, 123] width 53 height 44
click at [220, 103] on input "e." at bounding box center [219, 102] width 0 height 2
radio input "true"
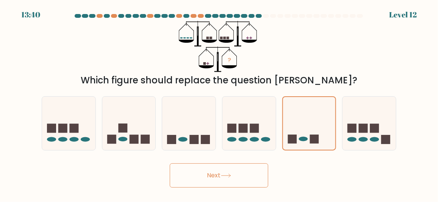
click at [215, 179] on button "Next" at bounding box center [219, 175] width 99 height 24
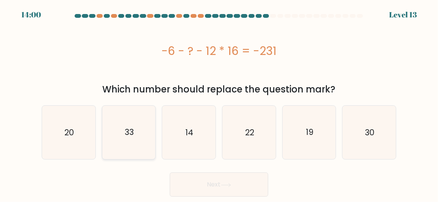
click at [128, 136] on text "33" at bounding box center [129, 132] width 9 height 11
click at [219, 103] on input "b. 33" at bounding box center [219, 102] width 0 height 2
radio input "true"
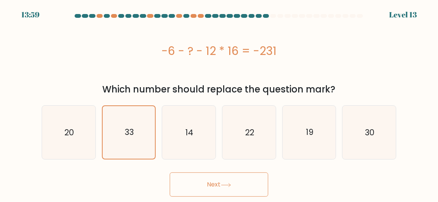
click at [176, 180] on button "Next" at bounding box center [219, 185] width 99 height 24
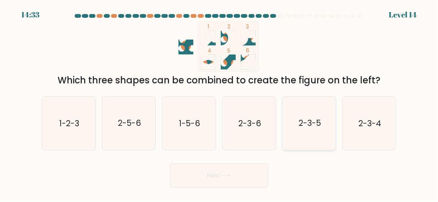
click at [314, 121] on text "2-3-5" at bounding box center [310, 123] width 22 height 11
click at [220, 103] on input "e. 2-3-5" at bounding box center [219, 102] width 0 height 2
radio input "true"
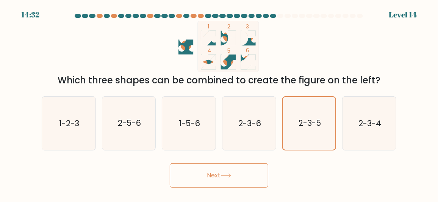
click at [242, 174] on button "Next" at bounding box center [219, 175] width 99 height 24
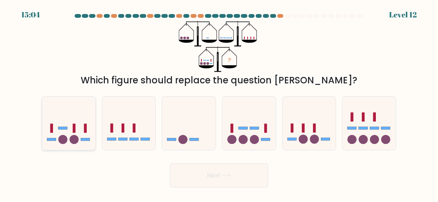
click at [68, 139] on icon at bounding box center [68, 123] width 53 height 44
click at [219, 103] on input "a." at bounding box center [219, 102] width 0 height 2
radio input "true"
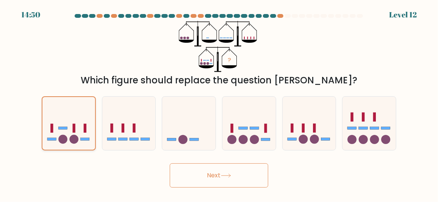
click at [65, 129] on rect at bounding box center [62, 128] width 9 height 3
click at [219, 103] on input "a." at bounding box center [219, 102] width 0 height 2
click at [223, 174] on button "Next" at bounding box center [219, 175] width 99 height 24
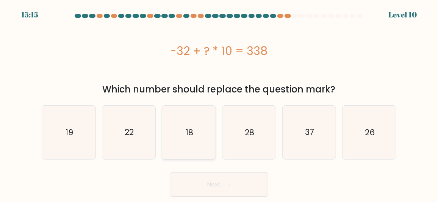
click at [189, 130] on text "18" at bounding box center [190, 132] width 8 height 11
click at [219, 103] on input "c. 18" at bounding box center [219, 102] width 0 height 2
radio input "true"
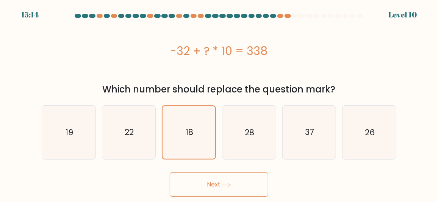
click at [204, 181] on button "Next" at bounding box center [219, 185] width 99 height 24
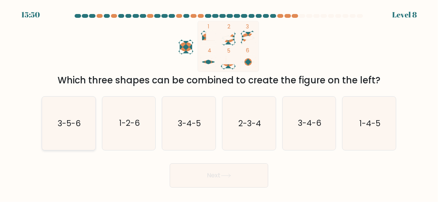
click at [68, 129] on text "3-5-6" at bounding box center [69, 123] width 23 height 11
click at [219, 103] on input "a. 3-5-6" at bounding box center [219, 102] width 0 height 2
radio input "true"
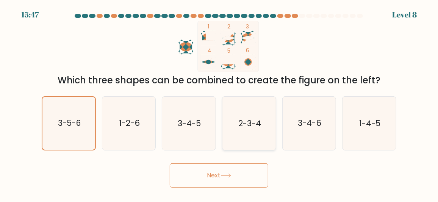
click at [254, 136] on icon "2-3-4" at bounding box center [249, 123] width 53 height 53
click at [220, 103] on input "d. 2-3-4" at bounding box center [219, 102] width 0 height 2
radio input "true"
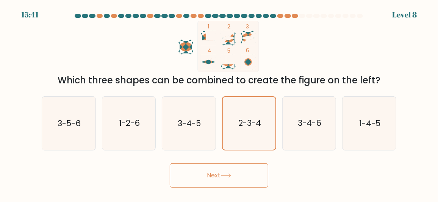
click at [219, 181] on button "Next" at bounding box center [219, 175] width 99 height 24
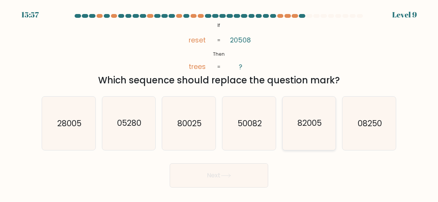
click at [321, 126] on text "82005" at bounding box center [310, 123] width 24 height 11
click at [220, 103] on input "e. 82005" at bounding box center [219, 102] width 0 height 2
radio input "true"
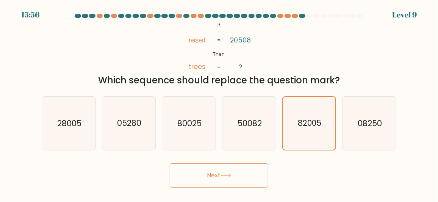
click at [235, 180] on button "Next" at bounding box center [219, 175] width 99 height 24
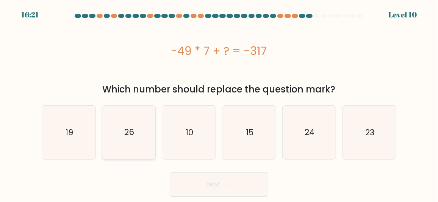
click at [118, 147] on icon "26" at bounding box center [128, 132] width 53 height 53
click at [219, 103] on input "b. 26" at bounding box center [219, 102] width 0 height 2
radio input "true"
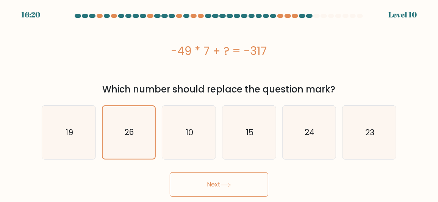
click at [179, 180] on button "Next" at bounding box center [219, 185] width 99 height 24
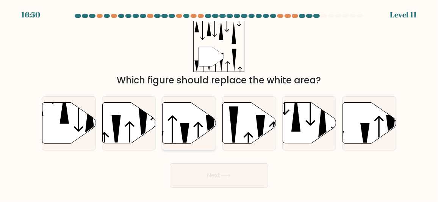
click at [177, 131] on icon at bounding box center [189, 123] width 53 height 41
click at [219, 103] on input "c." at bounding box center [219, 102] width 0 height 2
radio input "true"
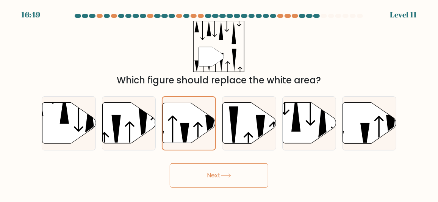
click at [211, 178] on button "Next" at bounding box center [219, 175] width 99 height 24
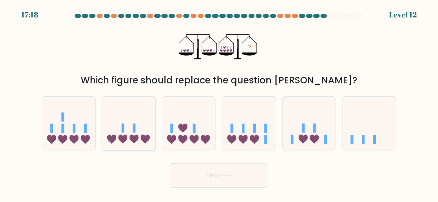
click at [102, 126] on icon at bounding box center [128, 123] width 53 height 44
click at [219, 103] on input "b." at bounding box center [219, 102] width 0 height 2
radio input "true"
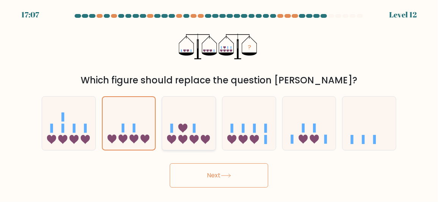
drag, startPoint x: 194, startPoint y: 136, endPoint x: 205, endPoint y: 167, distance: 32.6
click at [194, 136] on icon at bounding box center [188, 123] width 53 height 44
click at [219, 103] on input "c." at bounding box center [219, 102] width 0 height 2
radio input "true"
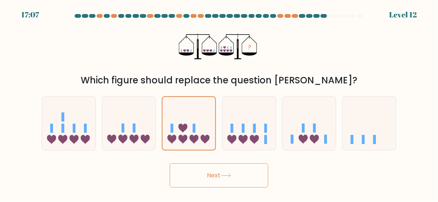
click at [207, 172] on button "Next" at bounding box center [219, 175] width 99 height 24
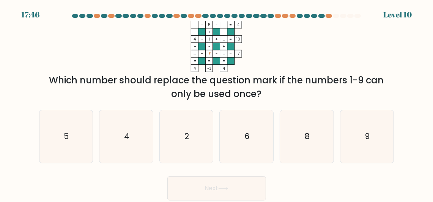
scroll to position [0, 0]
click at [368, 136] on text "9" at bounding box center [367, 136] width 5 height 11
click at [217, 103] on input "f. 9" at bounding box center [216, 102] width 0 height 2
radio input "true"
click at [207, 191] on button "Next" at bounding box center [216, 188] width 99 height 24
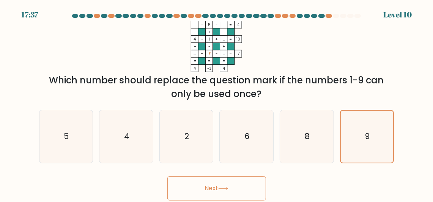
scroll to position [0, 0]
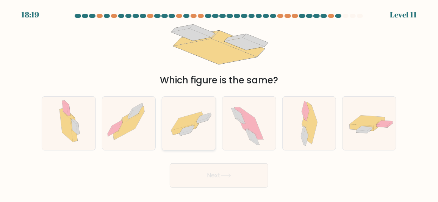
click at [193, 115] on icon at bounding box center [186, 121] width 30 height 19
click at [219, 103] on input "c." at bounding box center [219, 102] width 0 height 2
radio input "true"
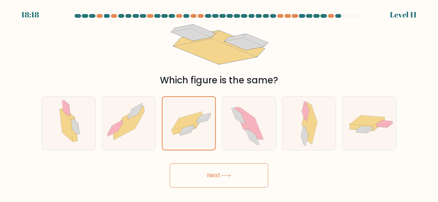
click at [215, 182] on button "Next" at bounding box center [219, 175] width 99 height 24
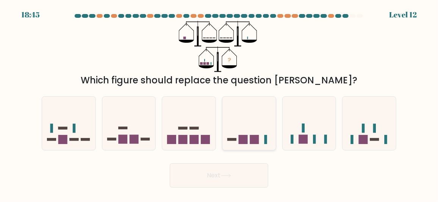
click at [249, 138] on icon at bounding box center [249, 123] width 53 height 44
click at [220, 103] on input "d." at bounding box center [219, 102] width 0 height 2
radio input "true"
click at [236, 184] on button "Next" at bounding box center [219, 175] width 99 height 24
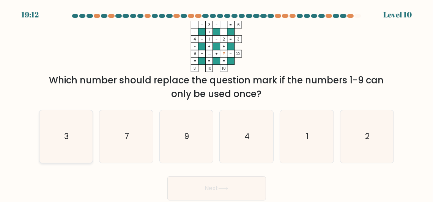
click at [76, 141] on icon "3" at bounding box center [65, 136] width 53 height 53
click at [216, 103] on input "a. 3" at bounding box center [216, 102] width 0 height 2
radio input "true"
click at [217, 186] on button "Next" at bounding box center [216, 188] width 99 height 24
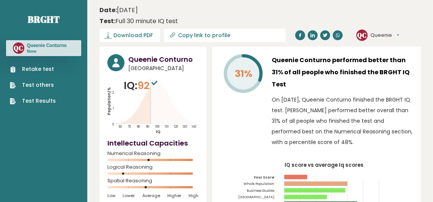
scroll to position [38, 0]
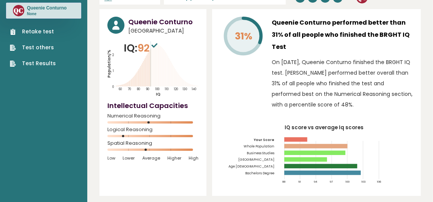
drag, startPoint x: 52, startPoint y: 146, endPoint x: 67, endPoint y: 157, distance: 19.3
